Goal: Task Accomplishment & Management: Manage account settings

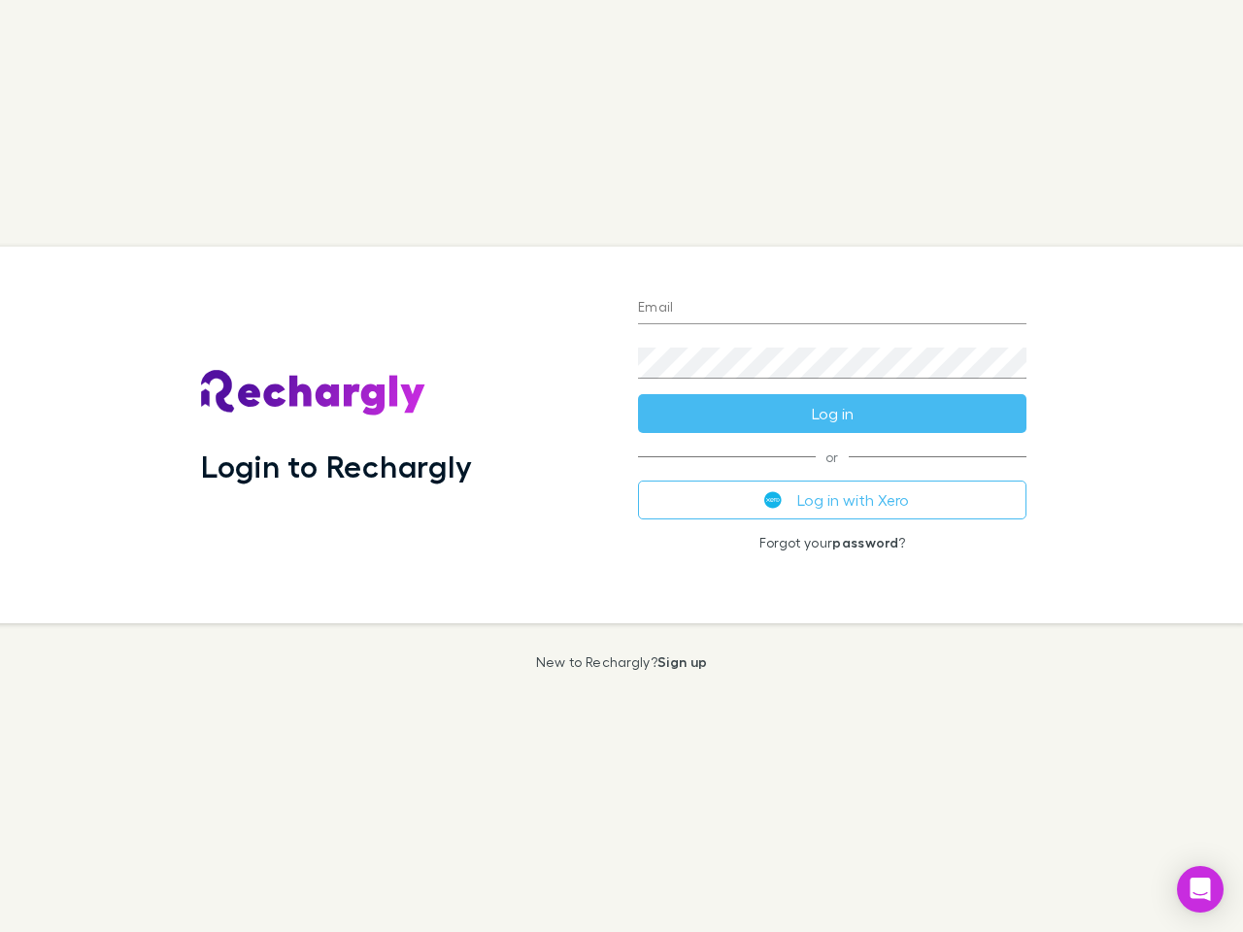
click at [621, 466] on div "Login to Rechargly" at bounding box center [403, 435] width 437 height 377
click at [832, 309] on input "Email" at bounding box center [832, 308] width 388 height 31
click at [832, 414] on form "Email Password Log in" at bounding box center [832, 355] width 388 height 155
click at [832, 500] on div "Email Password Log in or Log in with Xero Forgot your password ?" at bounding box center [831, 435] width 419 height 377
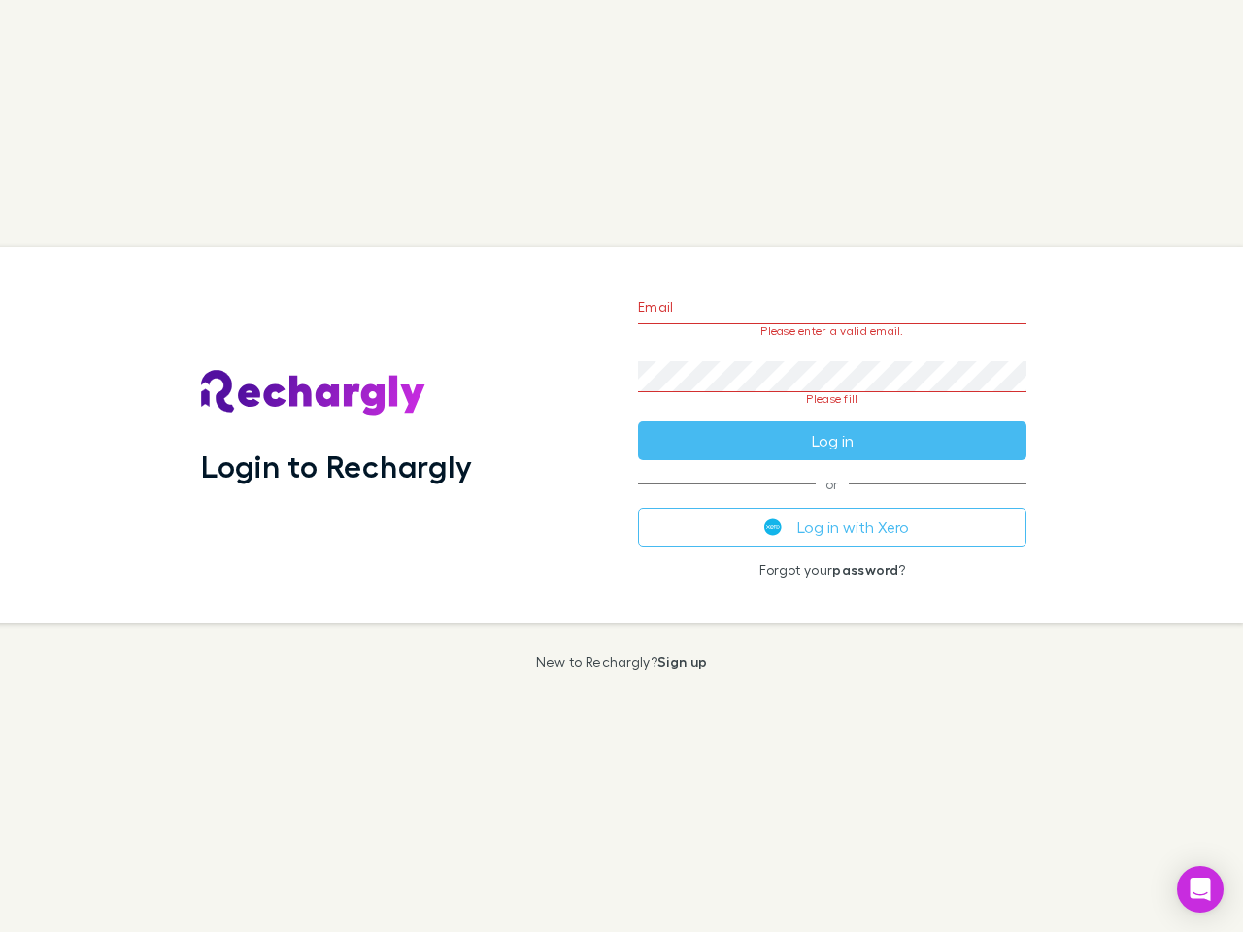
click at [1200, 889] on icon "Open Intercom Messenger" at bounding box center [1200, 889] width 20 height 23
